Goal: Find specific page/section: Find specific page/section

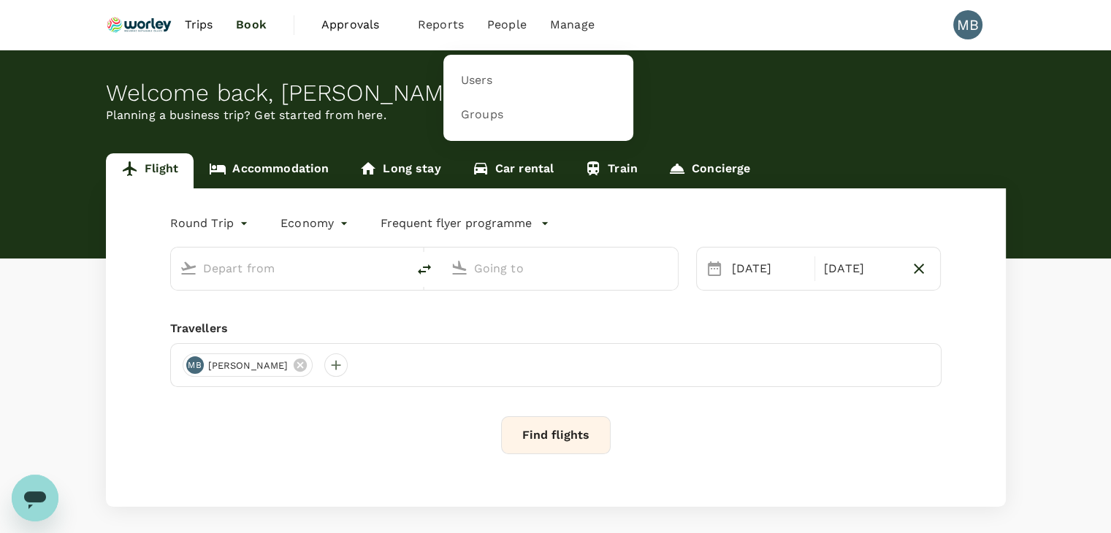
type input "Kuala Lumpur Intl ([GEOGRAPHIC_DATA])"
type input "Qingdao Liuting Intl ([MEDICAL_DATA])"
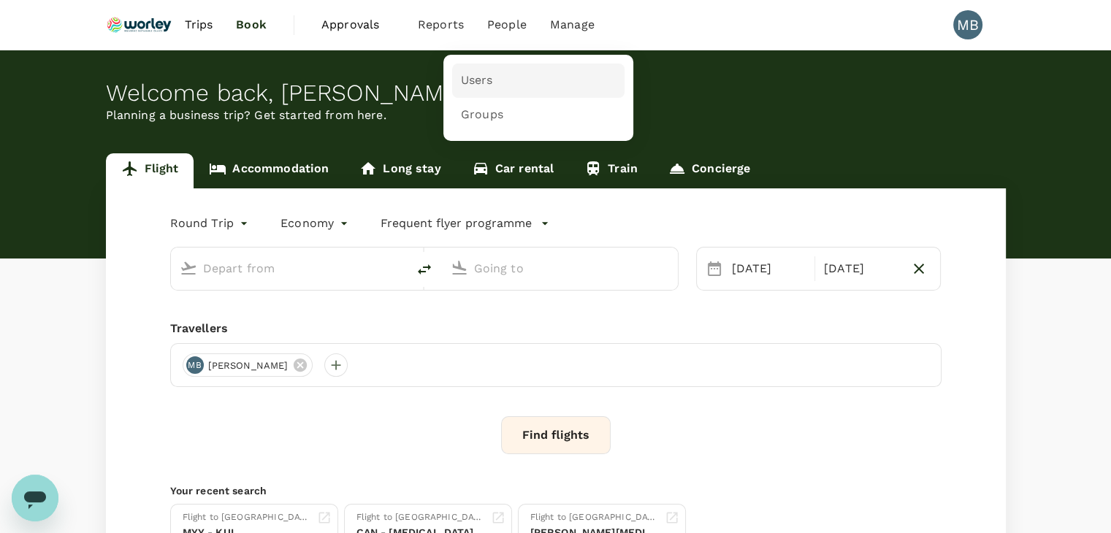
type input "Kuala Lumpur Intl ([GEOGRAPHIC_DATA])"
type input "Qingdao Liuting Intl ([MEDICAL_DATA])"
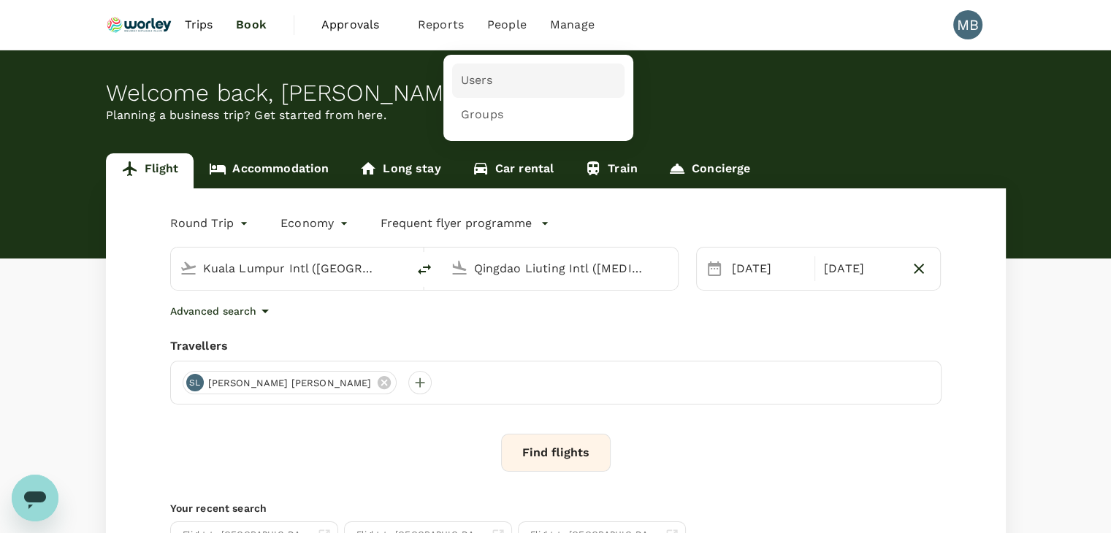
click at [495, 75] on link "Users" at bounding box center [538, 81] width 172 height 34
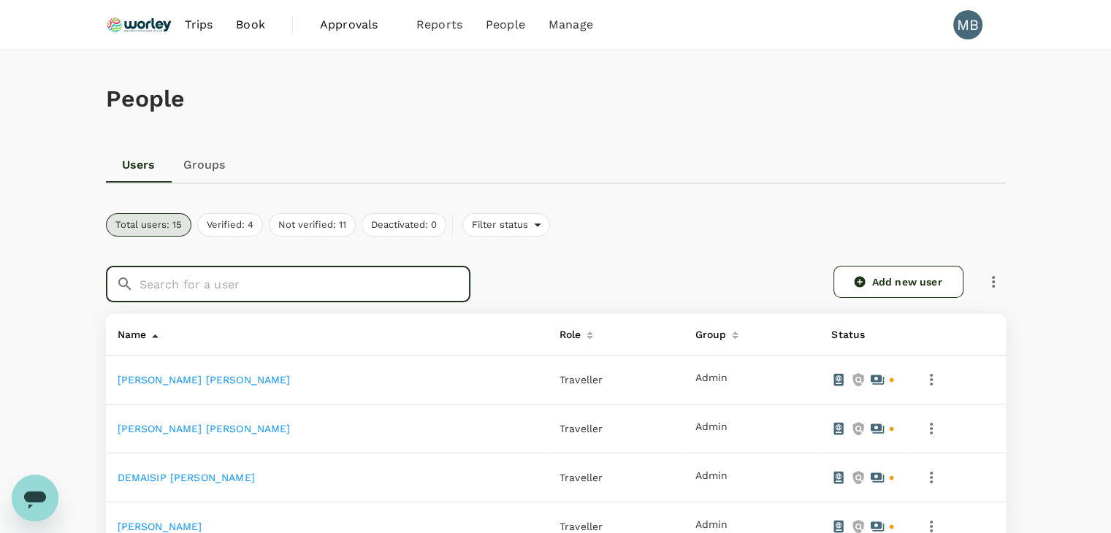
click at [394, 284] on input "text" at bounding box center [305, 284] width 331 height 37
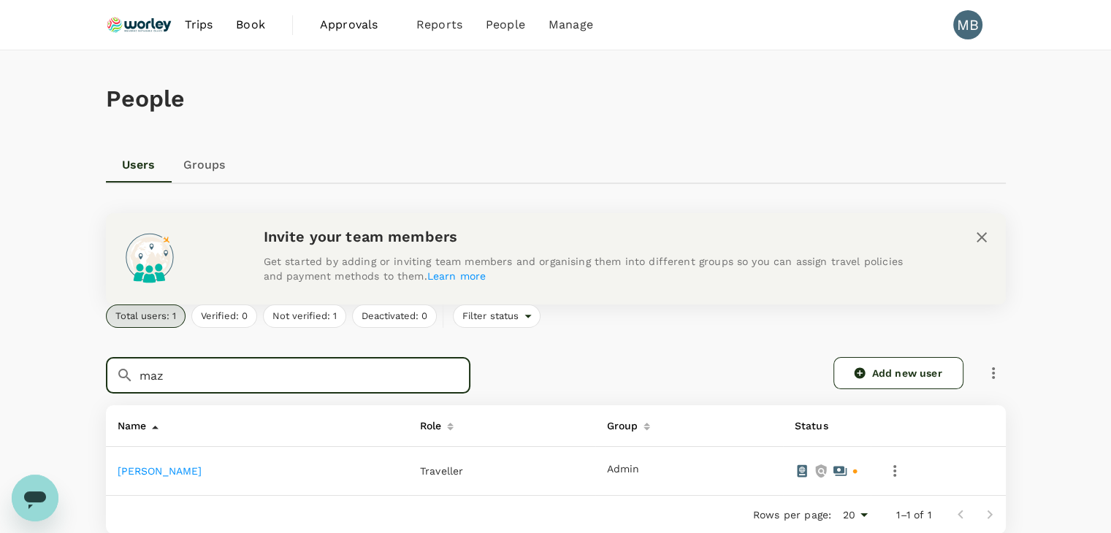
type input "maz"
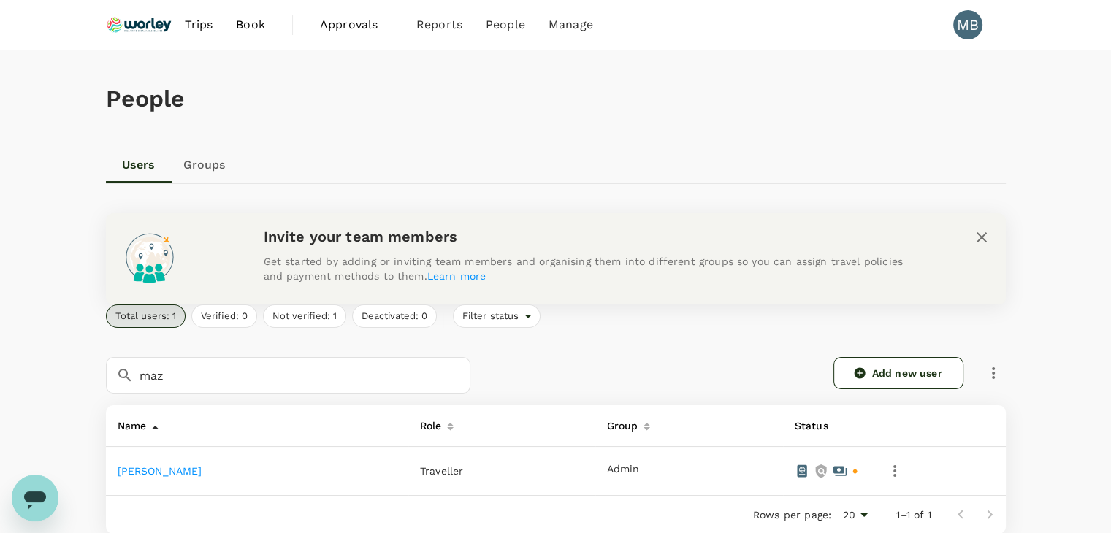
click at [162, 468] on link "[PERSON_NAME]" at bounding box center [160, 471] width 85 height 12
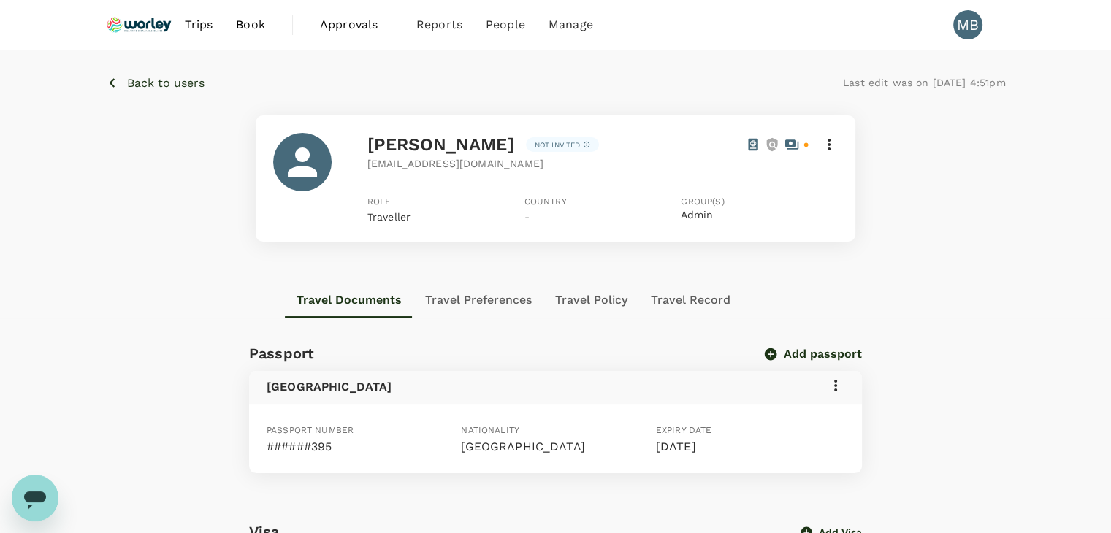
click at [133, 80] on p "Back to users" at bounding box center [165, 84] width 77 height 18
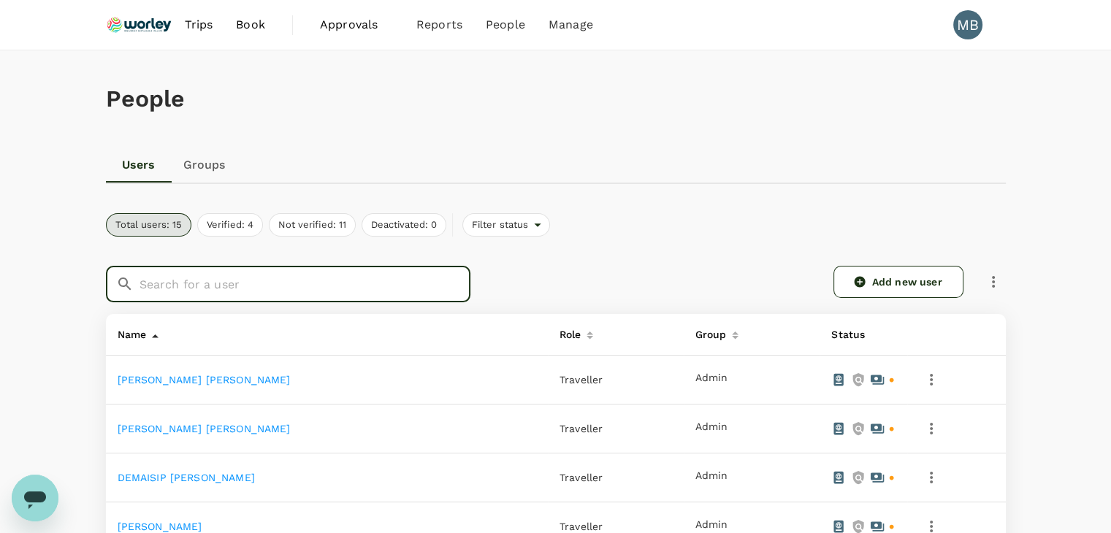
click at [202, 276] on input "text" at bounding box center [305, 284] width 331 height 37
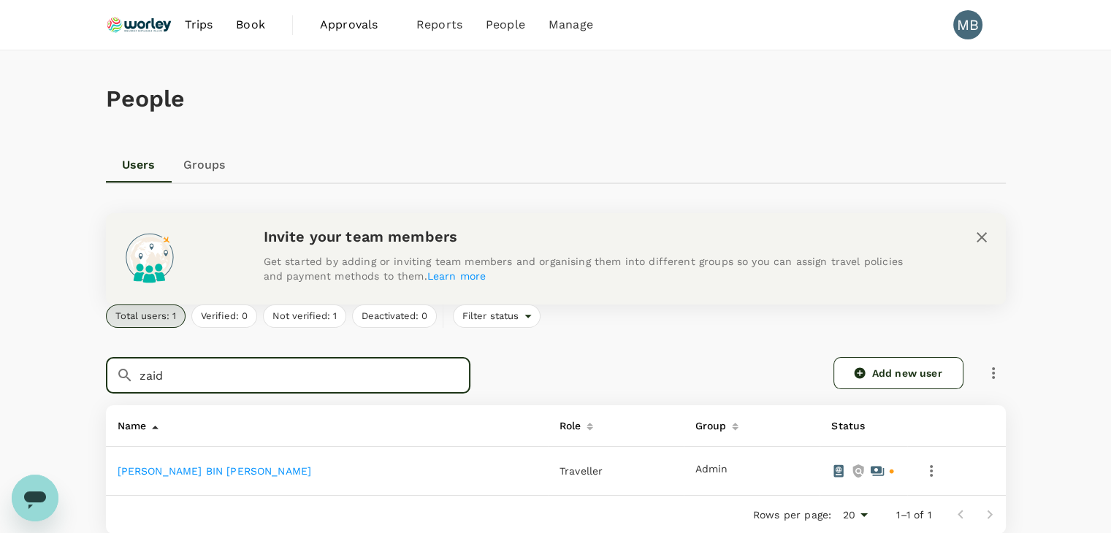
type input "zaid"
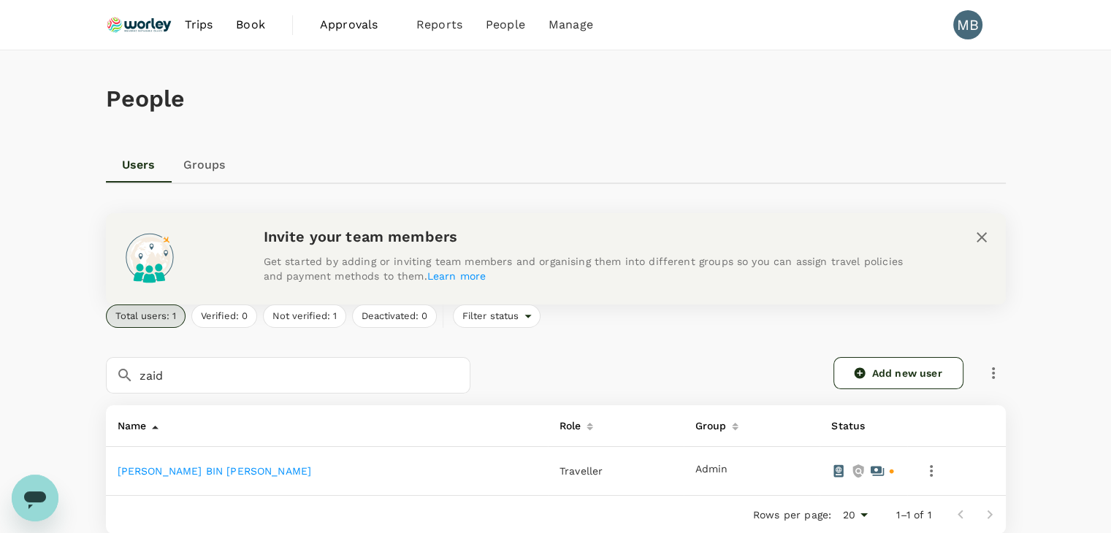
click at [167, 468] on link "[PERSON_NAME] BIN [PERSON_NAME]" at bounding box center [215, 471] width 194 height 12
